Goal: Task Accomplishment & Management: Complete application form

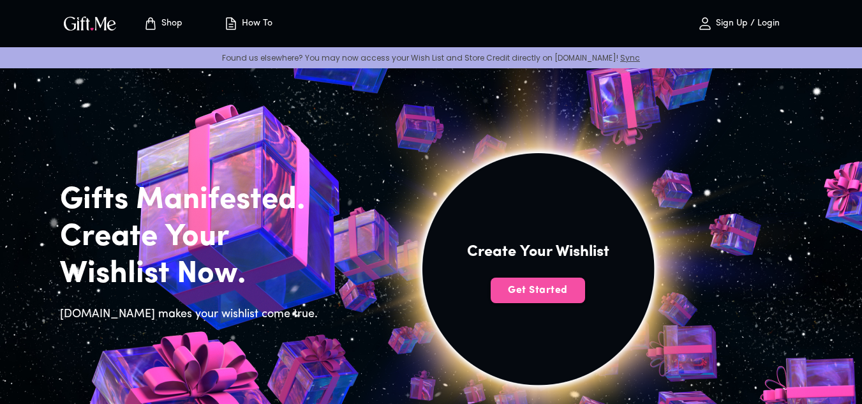
click at [533, 282] on button "Get Started" at bounding box center [538, 291] width 94 height 26
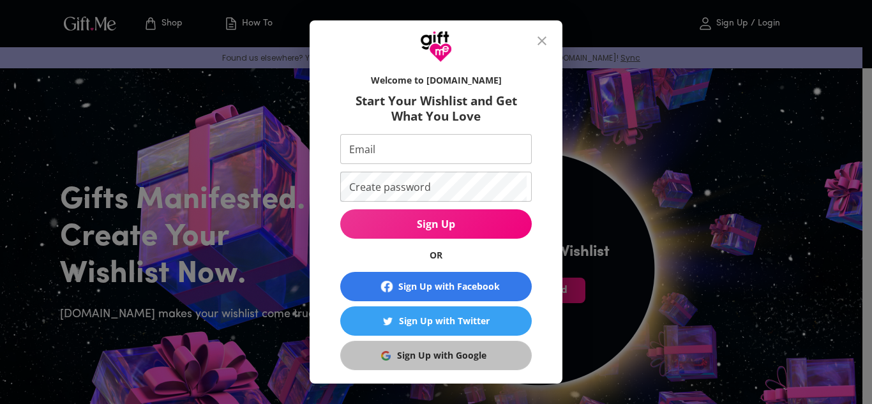
click at [456, 350] on div "Sign Up with Google" at bounding box center [441, 355] width 89 height 14
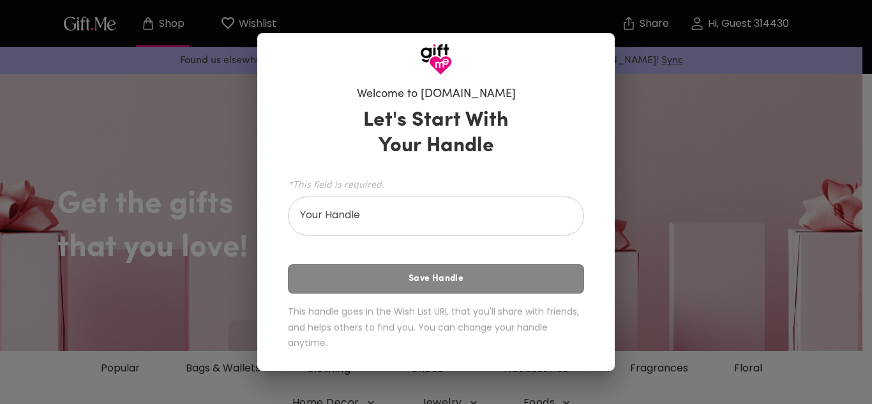
click at [620, 253] on div "Welcome to [DOMAIN_NAME] Let's Start With Your Handle *This field is required. …" at bounding box center [436, 202] width 872 height 404
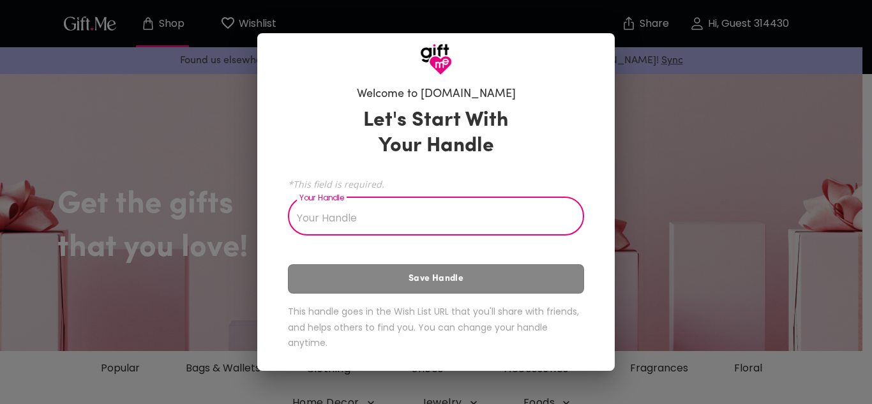
click at [525, 221] on input "Your Handle" at bounding box center [429, 218] width 282 height 36
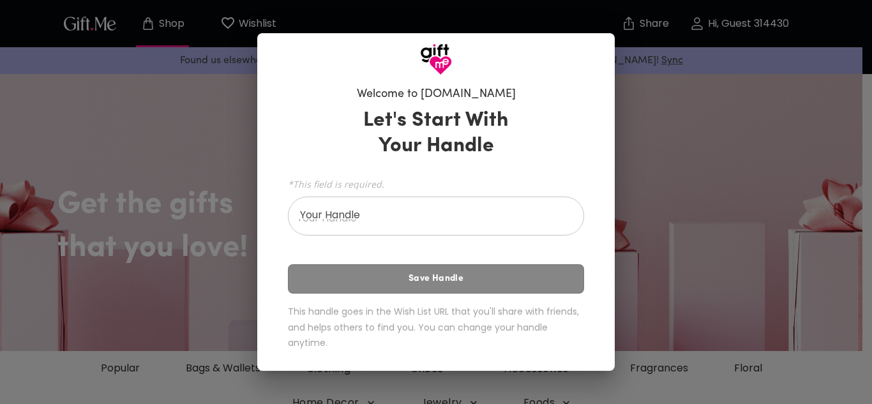
drag, startPoint x: 282, startPoint y: 112, endPoint x: 277, endPoint y: 142, distance: 30.4
click at [277, 142] on div "Welcome to [DOMAIN_NAME] Let's Start With Your Handle *This field is required. …" at bounding box center [435, 222] width 357 height 295
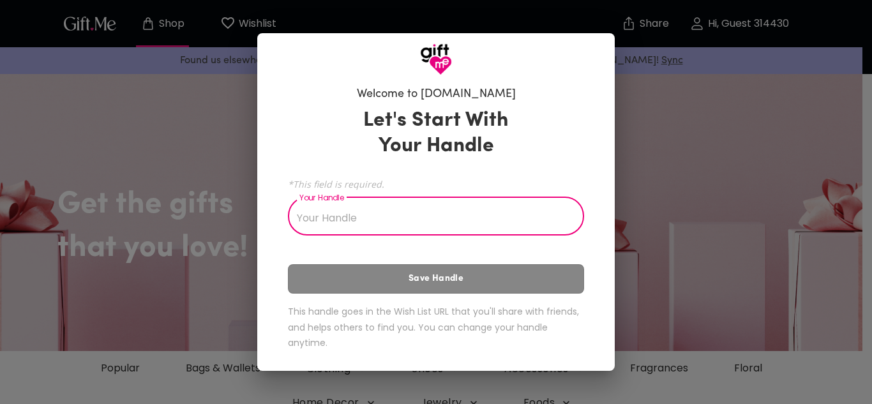
click at [380, 211] on input "Your Handle" at bounding box center [429, 218] width 282 height 36
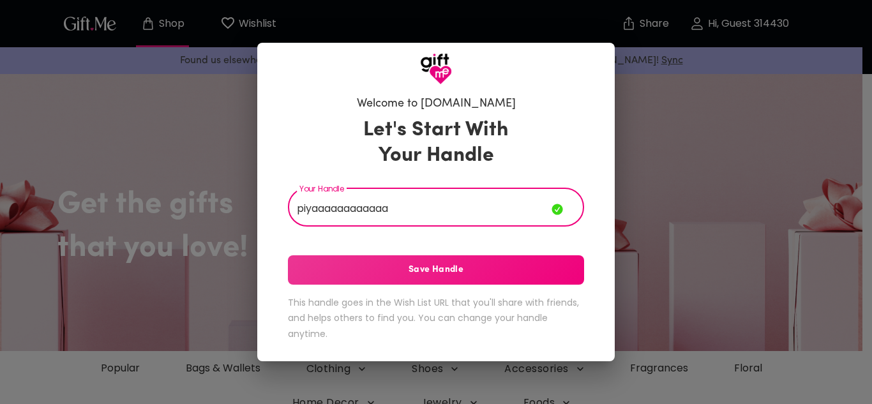
type input "piyaaaaaaaaaaaa"
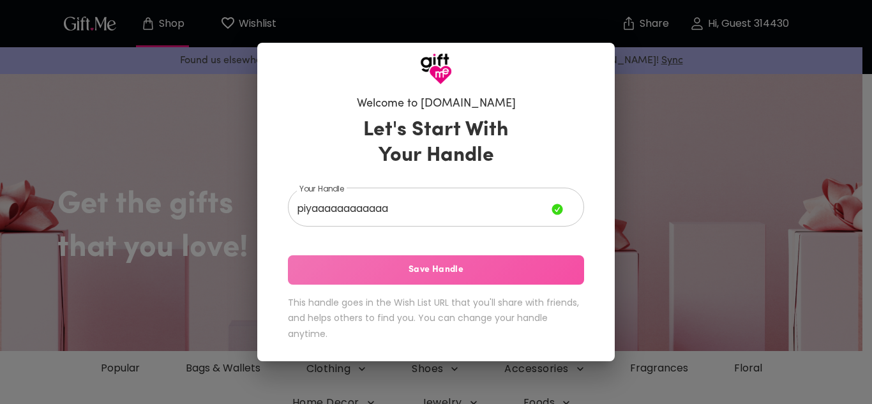
click at [385, 269] on span "Save Handle" at bounding box center [436, 270] width 296 height 14
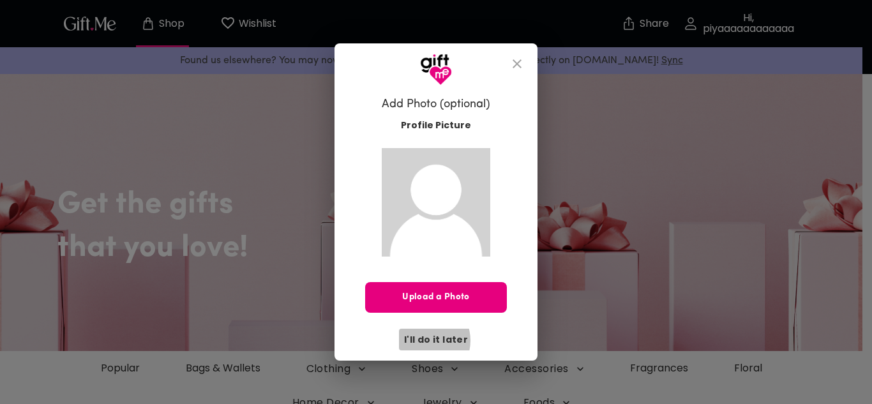
click at [425, 340] on span "I'll do it later" at bounding box center [436, 339] width 64 height 14
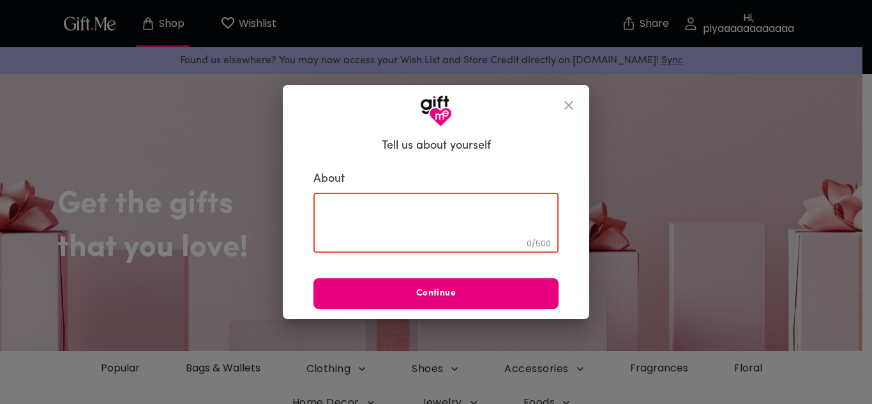
click at [400, 218] on textarea at bounding box center [435, 223] width 227 height 36
type textarea "nothing"
click at [408, 296] on span "Continue" at bounding box center [435, 294] width 245 height 14
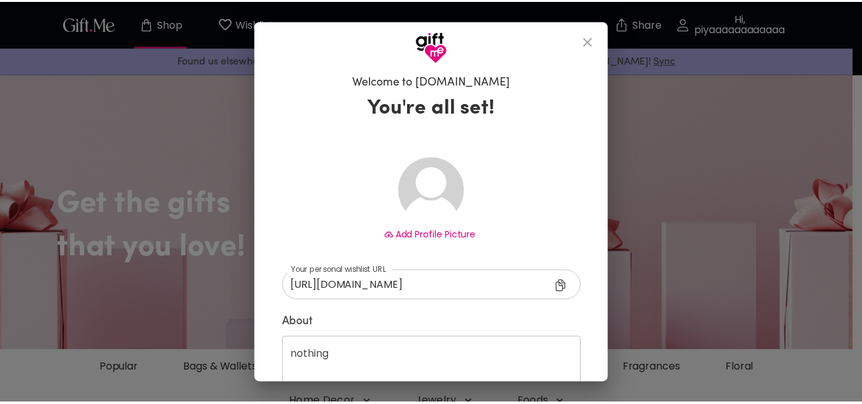
scroll to position [80, 0]
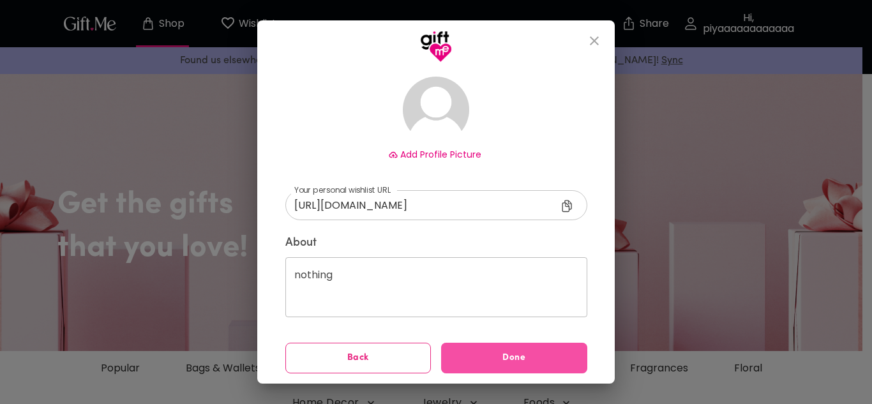
click at [494, 368] on button "Done" at bounding box center [514, 358] width 146 height 31
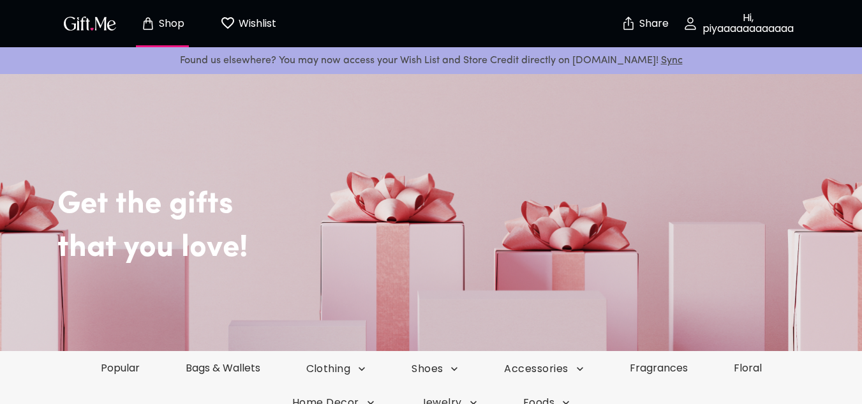
click at [81, 22] on img "button" at bounding box center [89, 23] width 57 height 19
click at [241, 14] on button "Wishlist 0" at bounding box center [248, 23] width 70 height 41
